Goal: Navigation & Orientation: Find specific page/section

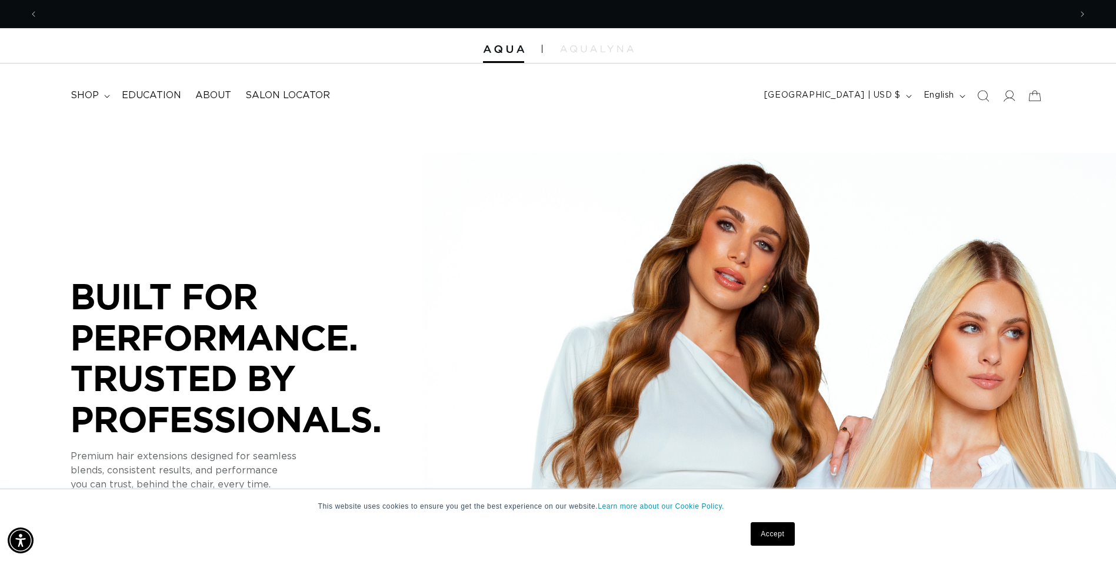
scroll to position [0, 1033]
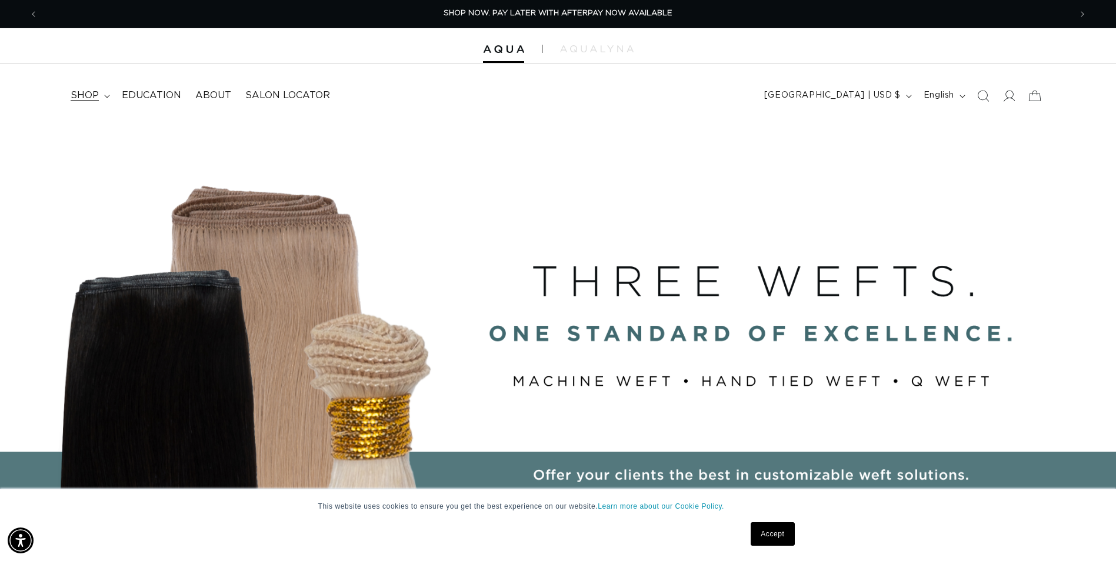
click at [102, 89] on summary "shop" at bounding box center [89, 95] width 51 height 26
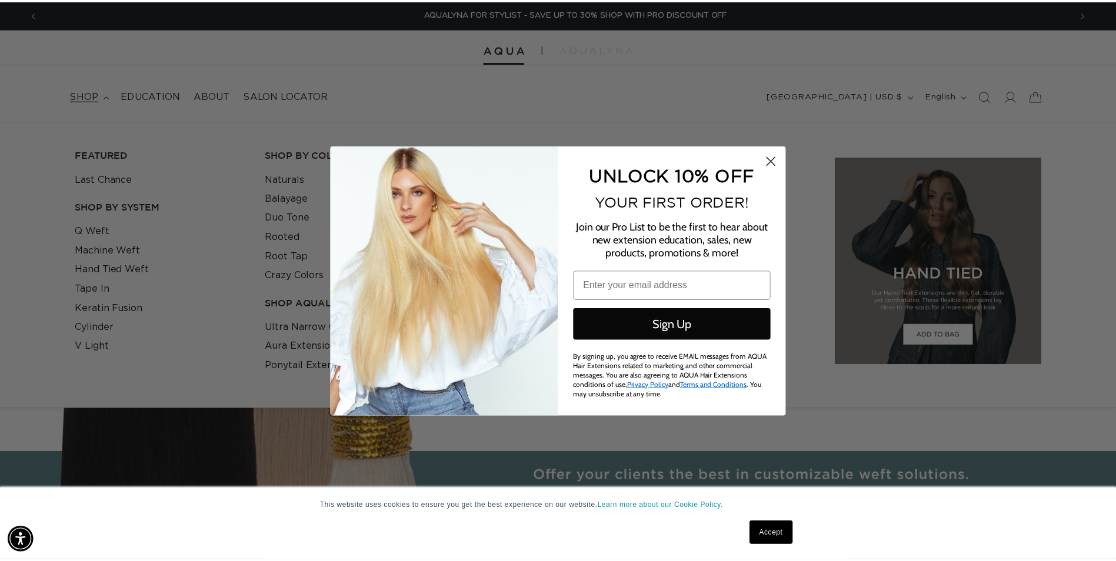
scroll to position [0, 2083]
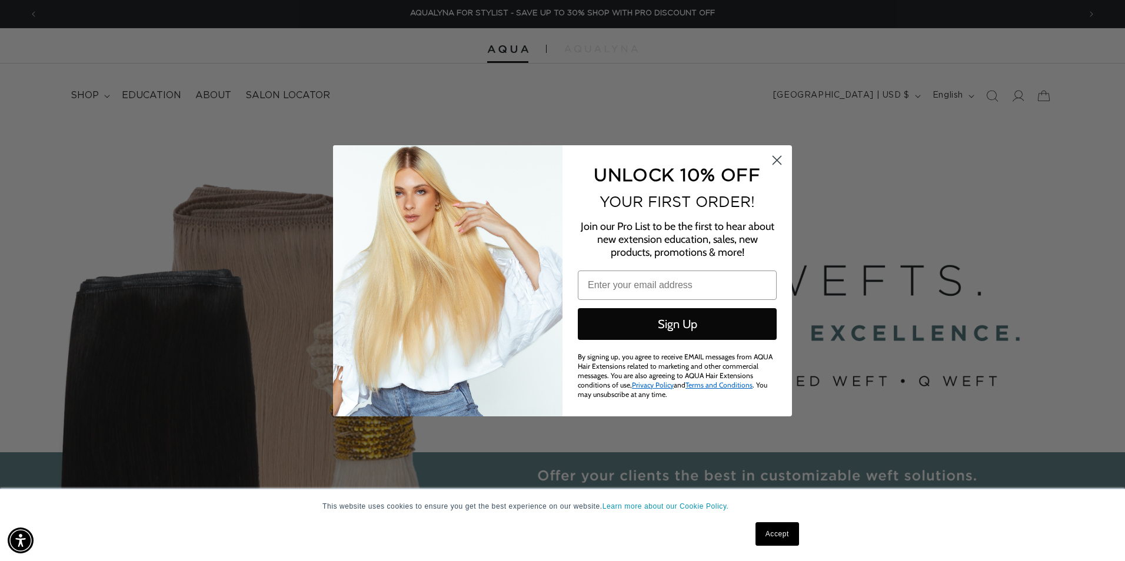
click at [774, 157] on circle "Close dialog" at bounding box center [776, 159] width 19 height 19
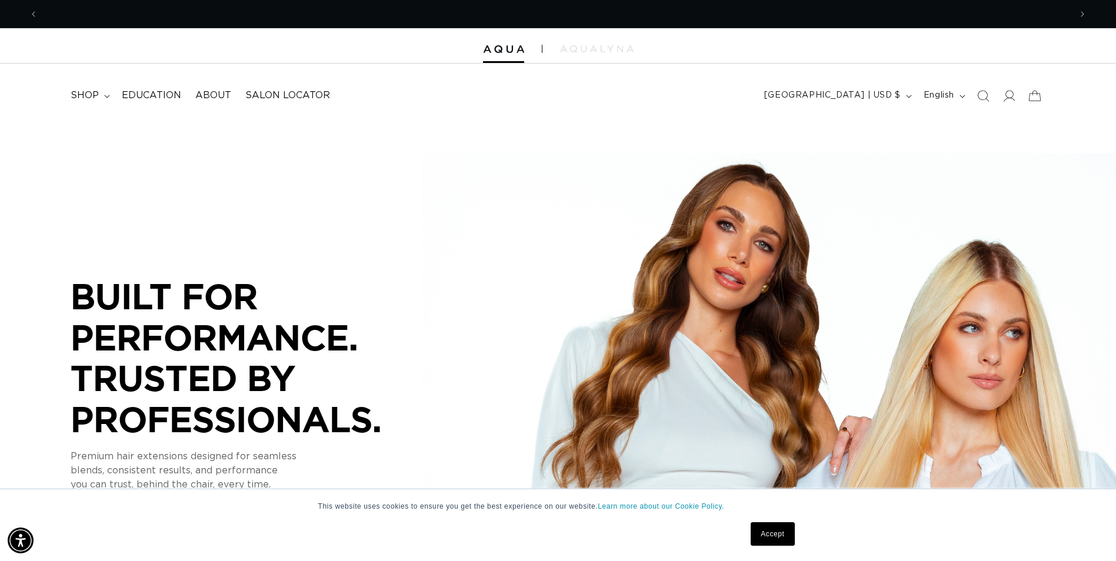
scroll to position [0, 0]
click at [97, 92] on span "shop" at bounding box center [85, 95] width 28 height 12
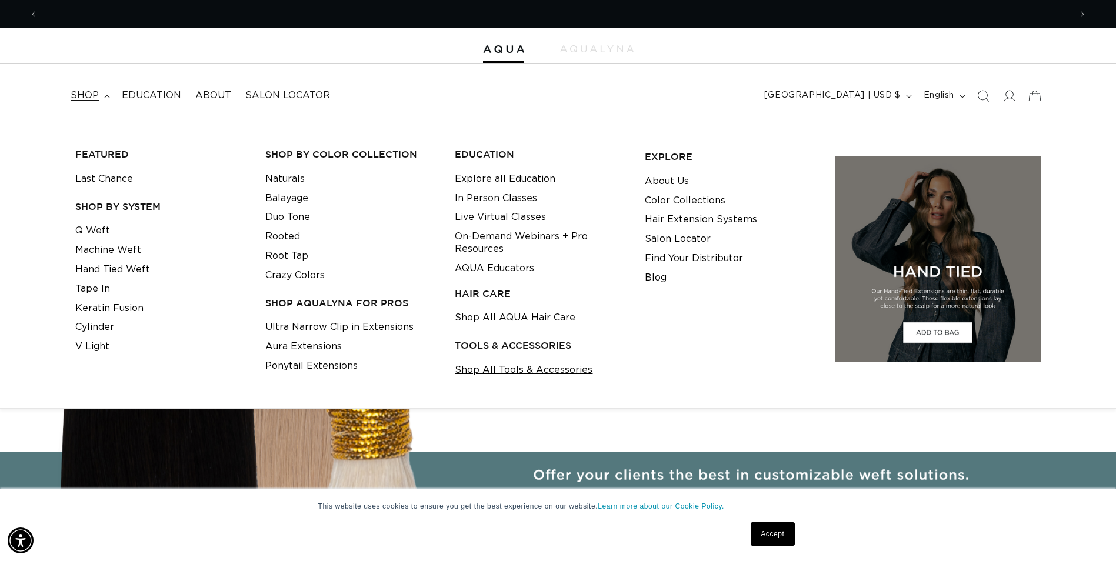
scroll to position [0, 2066]
click at [509, 368] on link "Shop All Tools & Accessories" at bounding box center [524, 370] width 138 height 19
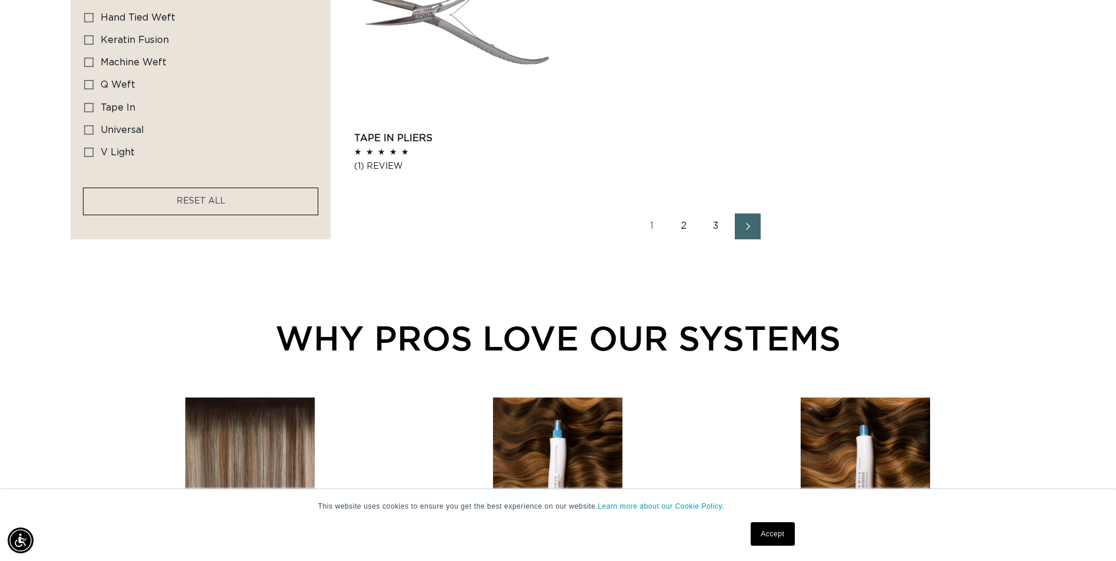
scroll to position [2060, 0]
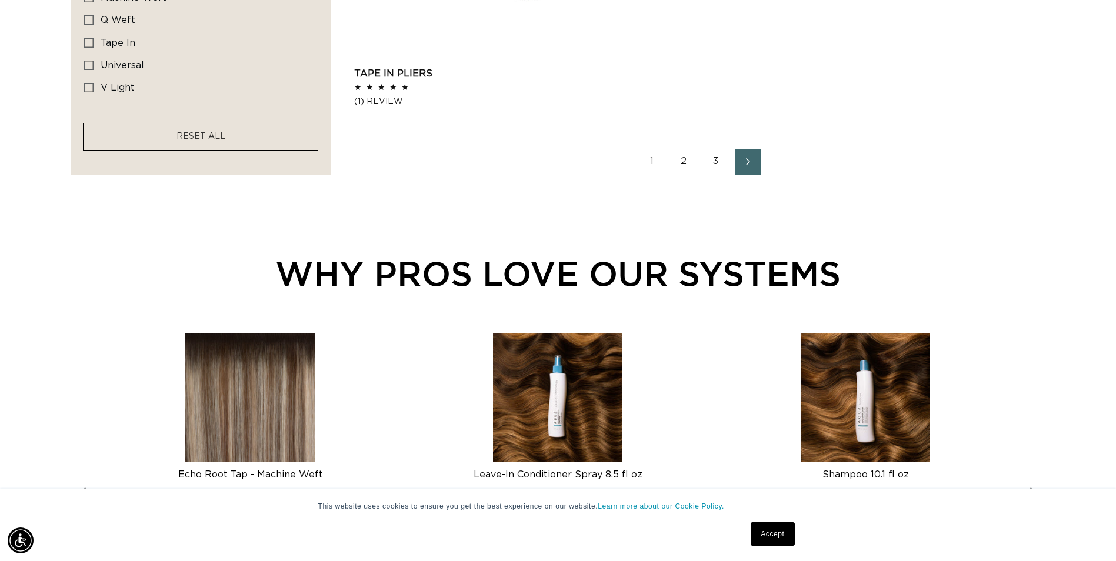
click at [689, 157] on link "2" at bounding box center [684, 162] width 26 height 26
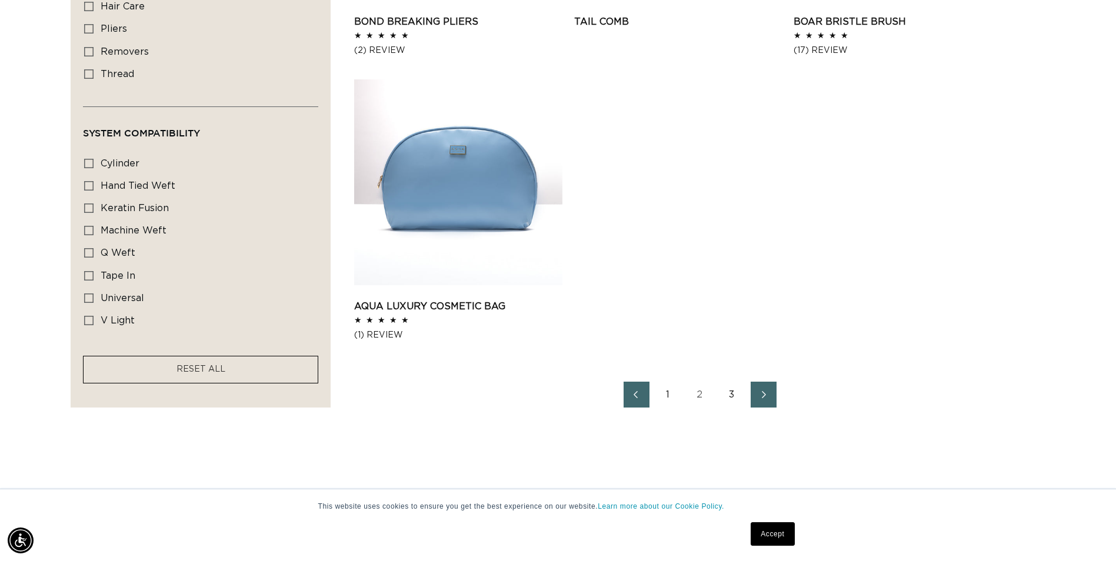
scroll to position [1824, 0]
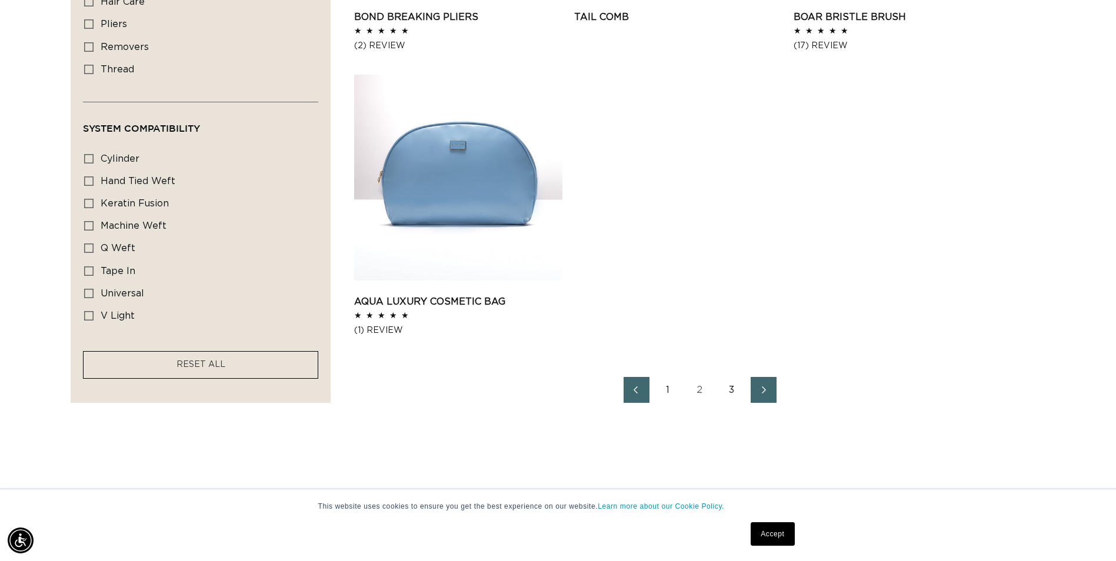
click at [736, 389] on link "3" at bounding box center [732, 390] width 26 height 26
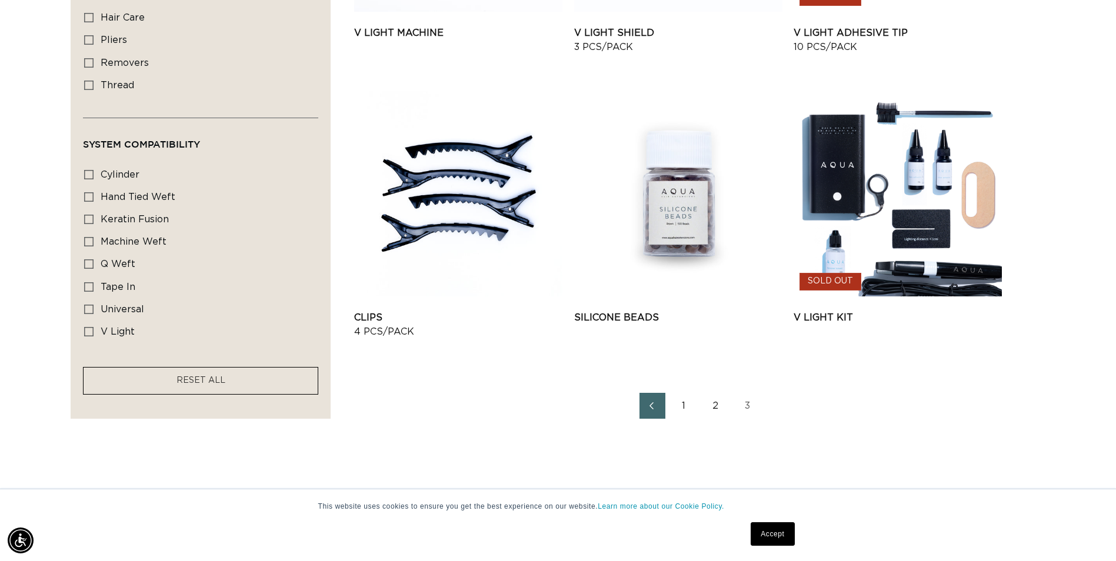
scroll to position [942, 0]
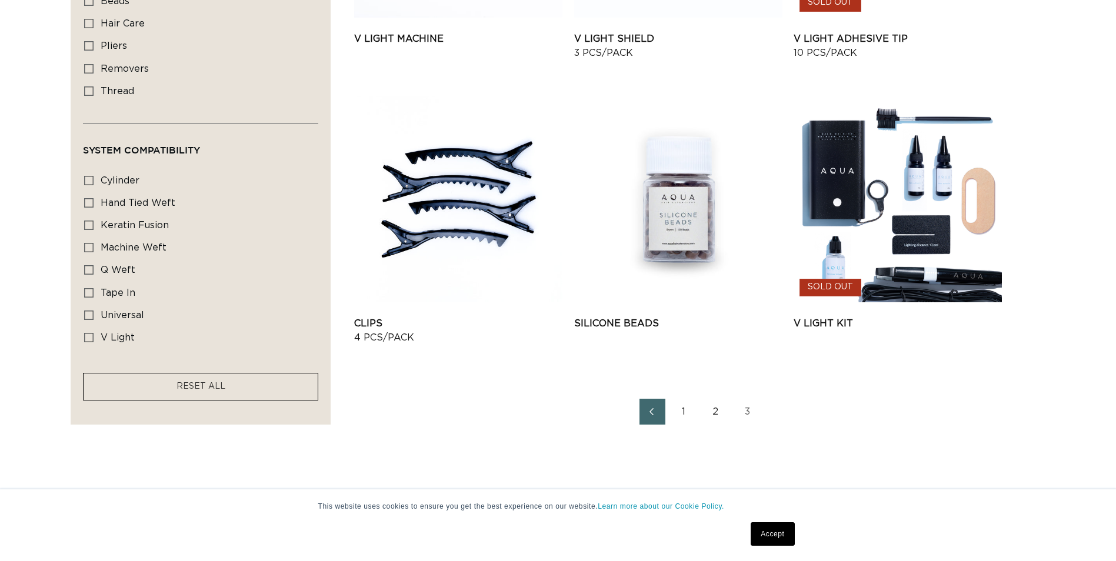
scroll to position [942, 0]
